Goal: Task Accomplishment & Management: Use online tool/utility

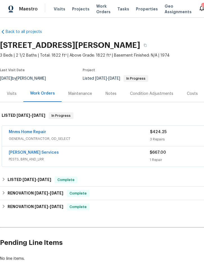
scroll to position [-71, -37]
click at [24, 154] on link "Massey Services" at bounding box center [34, 152] width 50 height 4
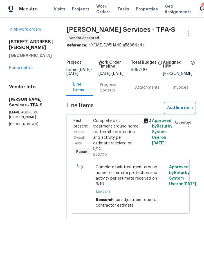
click at [174, 110] on span "Add line item" at bounding box center [180, 107] width 26 height 7
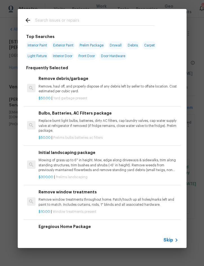
click at [75, 18] on input "text" at bounding box center [94, 21] width 119 height 8
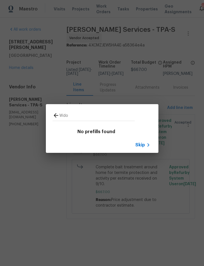
type input "Wd"
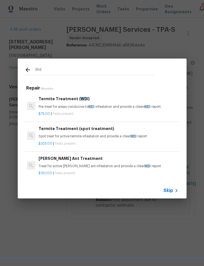
click at [82, 101] on span "WD" at bounding box center [83, 99] width 7 height 4
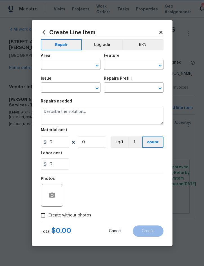
type input "Pests"
type input "Pest present"
type input "Termite Treatment (WDI) $75.00"
type textarea "Pre-treat for areas conducive to WDI infestation and provide a clean WDI report."
type input "75"
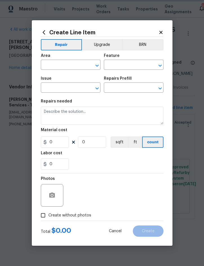
type input "1"
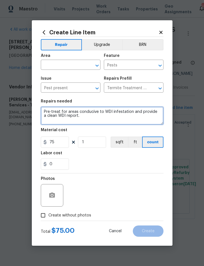
click at [47, 109] on textarea "Pre-treat for areas conducive to WDI infestation and provide a clean WDI report." at bounding box center [102, 116] width 123 height 18
type textarea "WDO inspection fee"
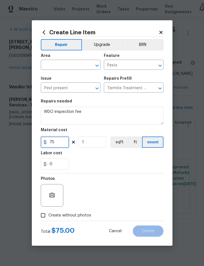
click at [61, 142] on input "75" at bounding box center [55, 141] width 28 height 11
click at [66, 59] on div "Area" at bounding box center [71, 57] width 60 height 7
click at [61, 63] on input "text" at bounding box center [63, 65] width 44 height 9
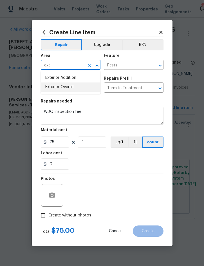
click at [67, 84] on li "Exterior Overall" at bounding box center [71, 86] width 60 height 9
type input "Exterior Overall"
click at [78, 215] on span "Create without photos" at bounding box center [69, 215] width 43 height 6
click at [48, 215] on input "Create without photos" at bounding box center [43, 215] width 11 height 11
checkbox input "true"
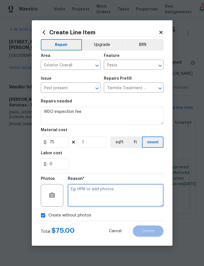
click at [114, 194] on textarea at bounding box center [116, 195] width 96 height 22
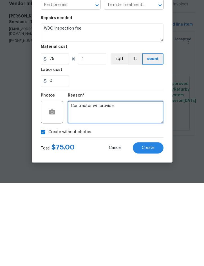
type textarea "Contractor will provide"
click at [145, 225] on button "Create" at bounding box center [148, 230] width 31 height 11
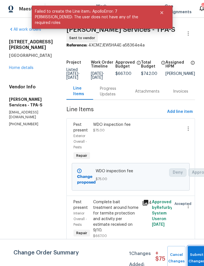
click at [194, 257] on span "Submit Changes" at bounding box center [196, 257] width 12 height 13
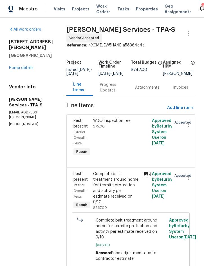
click at [78, 8] on span "Projects" at bounding box center [80, 9] width 17 height 6
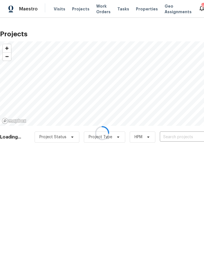
click at [168, 136] on div at bounding box center [102, 133] width 204 height 266
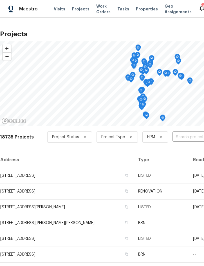
click at [177, 133] on input "text" at bounding box center [204, 137] width 64 height 9
type input "326 fo"
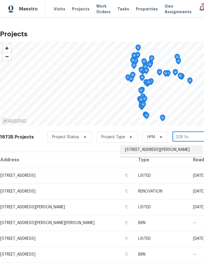
click at [156, 150] on li "326 Fox Loop, Davenport, FL 33837" at bounding box center [161, 149] width 82 height 9
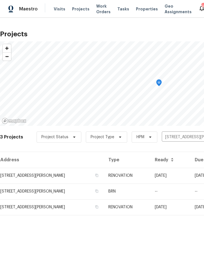
click at [78, 171] on td "326 Fox Loop, Davenport, FL 33837" at bounding box center [52, 176] width 104 height 16
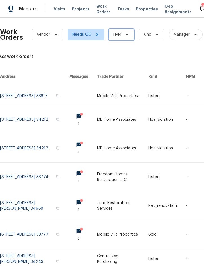
click at [123, 36] on span at bounding box center [126, 34] width 6 height 4
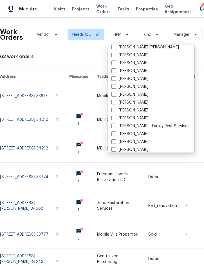
scroll to position [51, 0]
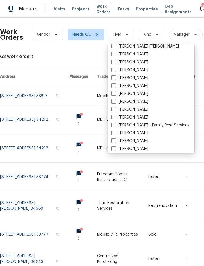
click at [136, 114] on label "[PERSON_NAME]" at bounding box center [129, 117] width 37 height 6
click at [115, 114] on input "[PERSON_NAME]" at bounding box center [113, 116] width 4 height 4
checkbox input "true"
